Goal: Transaction & Acquisition: Purchase product/service

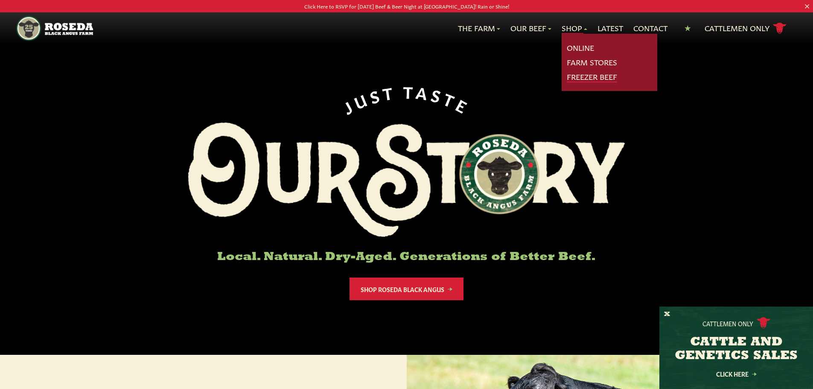
click at [580, 77] on link "Freezer Beef" at bounding box center [592, 76] width 50 height 11
click at [572, 47] on link "Online" at bounding box center [580, 47] width 27 height 11
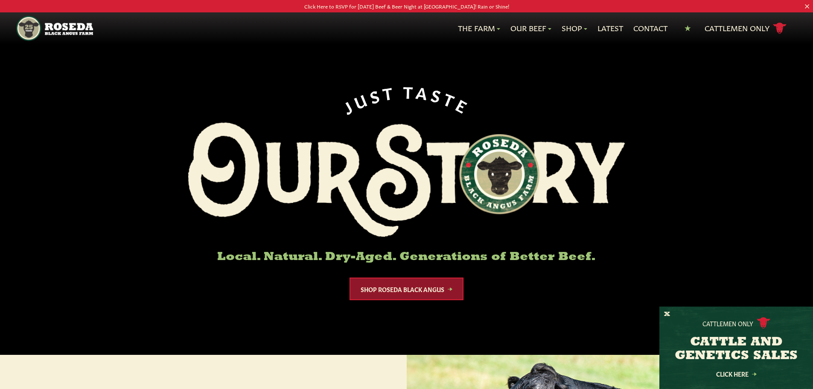
click at [403, 290] on link "Shop Roseda Black Angus" at bounding box center [407, 289] width 114 height 23
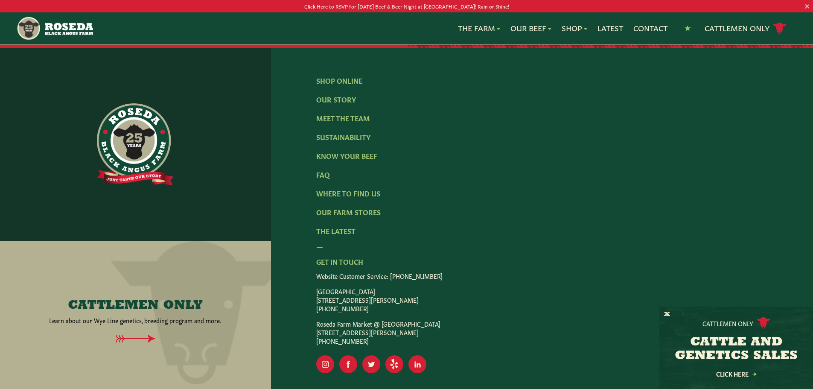
scroll to position [1359, 0]
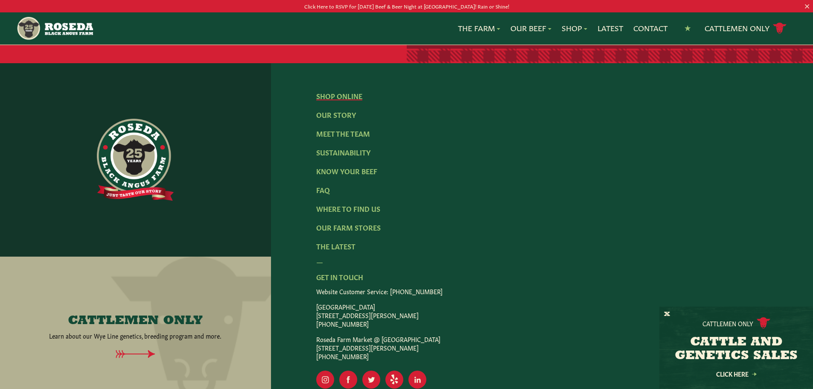
click at [350, 91] on link "Shop Online" at bounding box center [339, 95] width 46 height 9
